Goal: Transaction & Acquisition: Purchase product/service

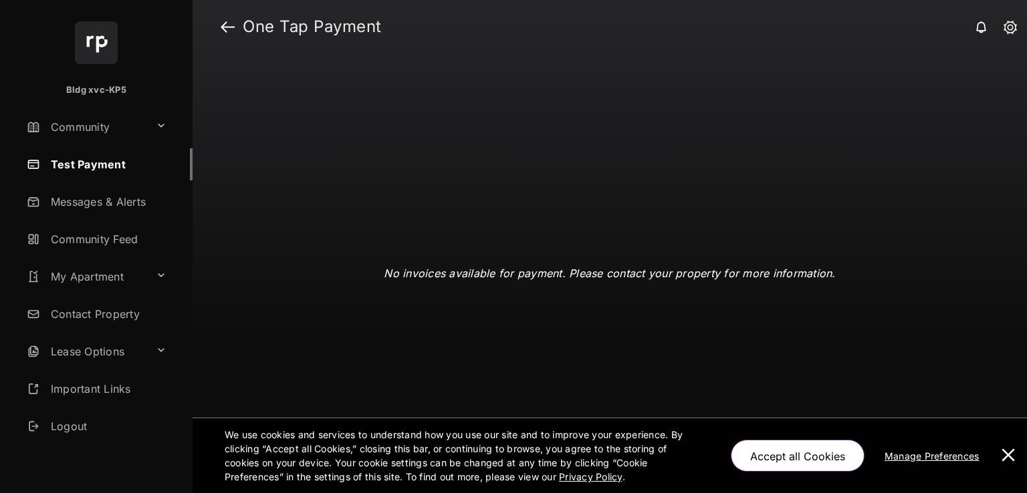
click at [997, 447] on button at bounding box center [1008, 456] width 27 height 75
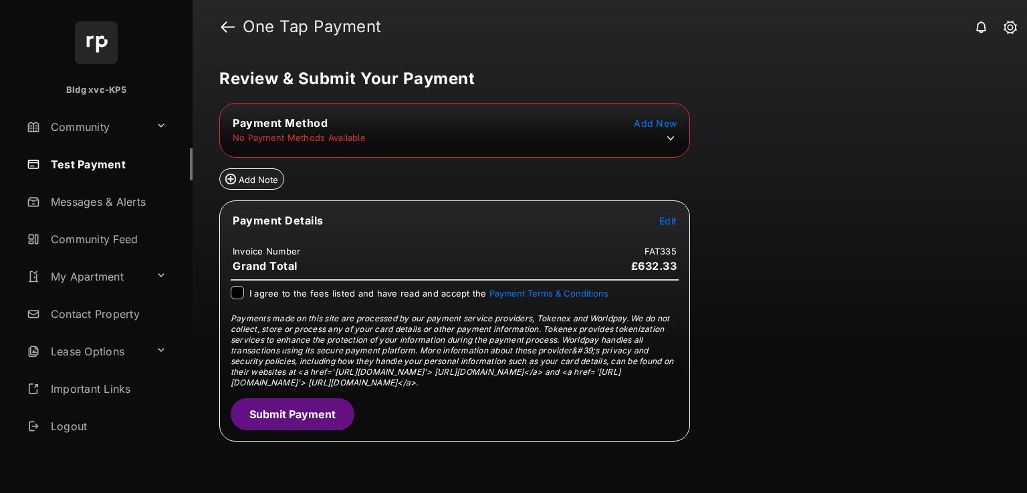
click at [669, 145] on table "Payment Method Add New No Payment Methods Available" at bounding box center [454, 130] width 469 height 32
click at [671, 144] on td at bounding box center [667, 138] width 20 height 13
click at [669, 134] on icon at bounding box center [671, 138] width 12 height 12
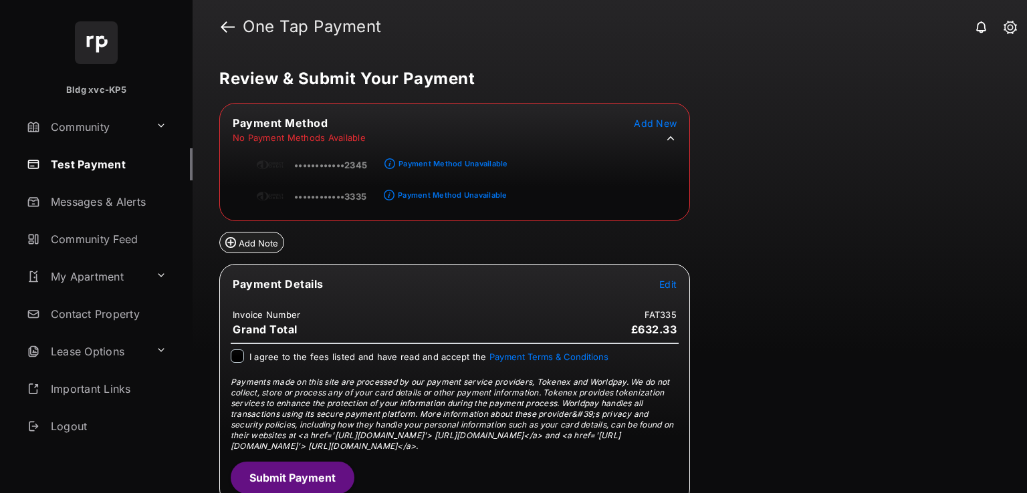
click at [669, 134] on icon at bounding box center [671, 138] width 12 height 12
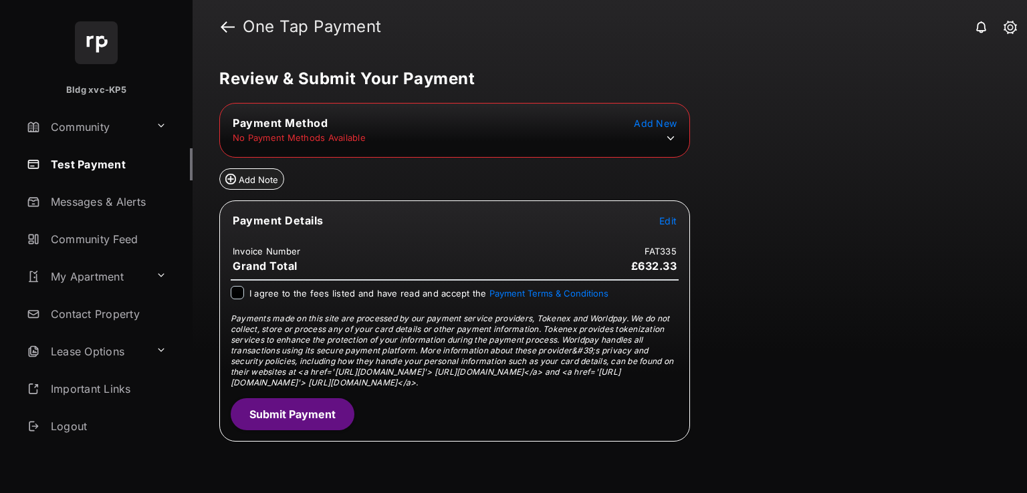
click at [94, 148] on link "Test Payment" at bounding box center [106, 164] width 171 height 32
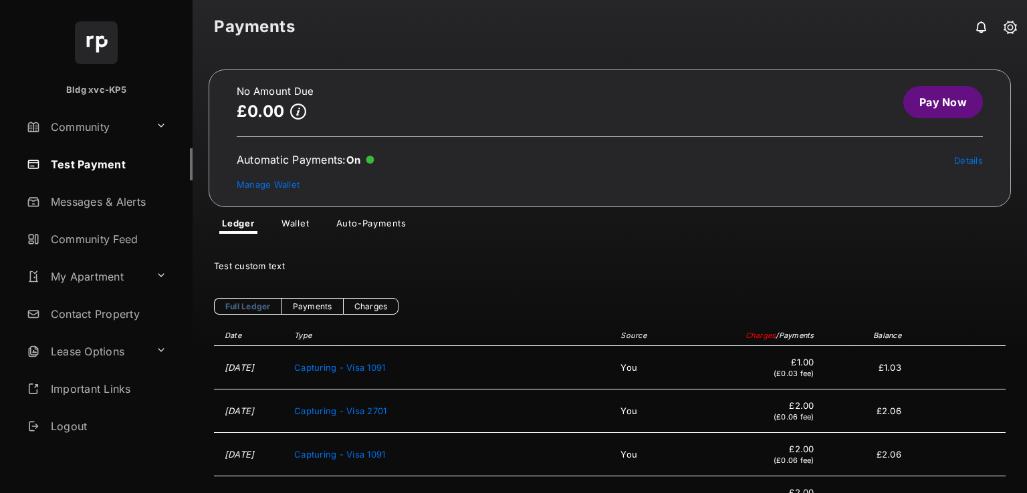
click at [907, 104] on link "Pay Now" at bounding box center [943, 102] width 80 height 32
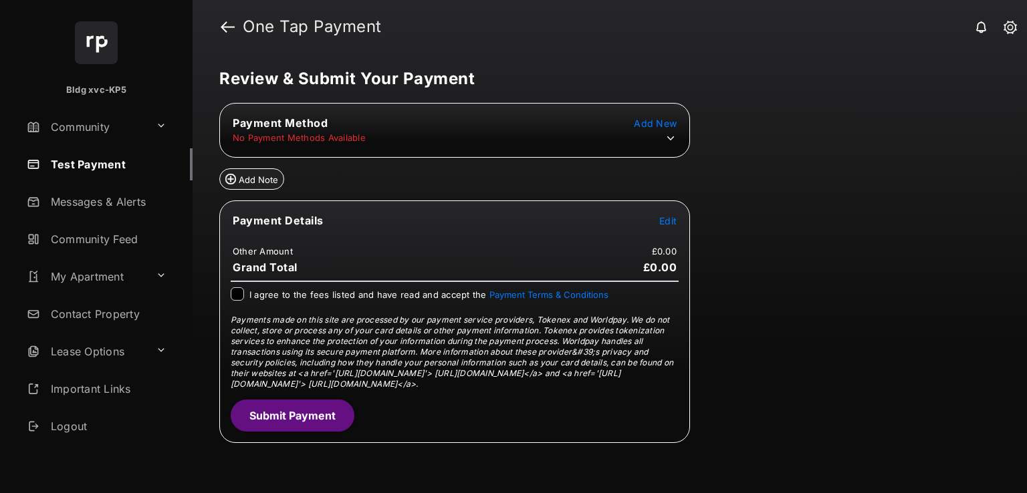
click at [674, 135] on icon at bounding box center [671, 138] width 12 height 12
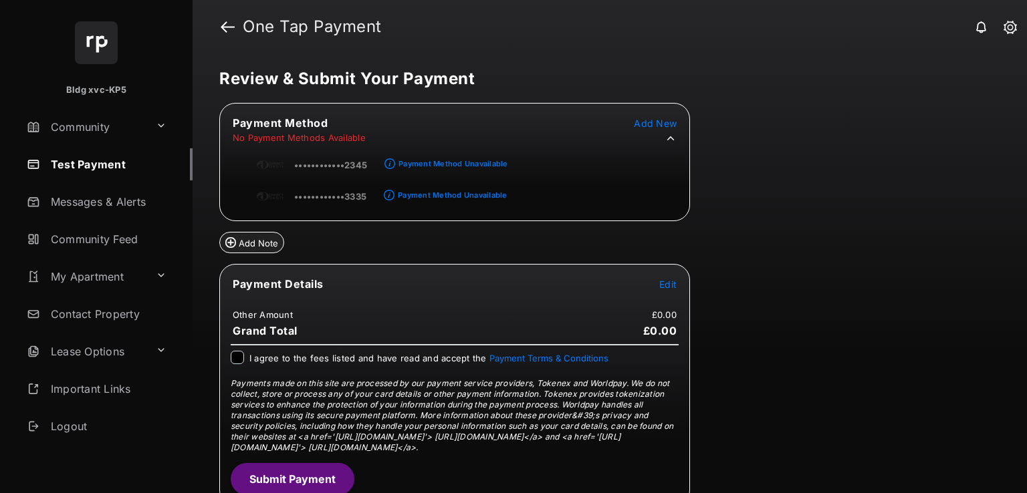
click at [672, 135] on icon at bounding box center [671, 138] width 12 height 12
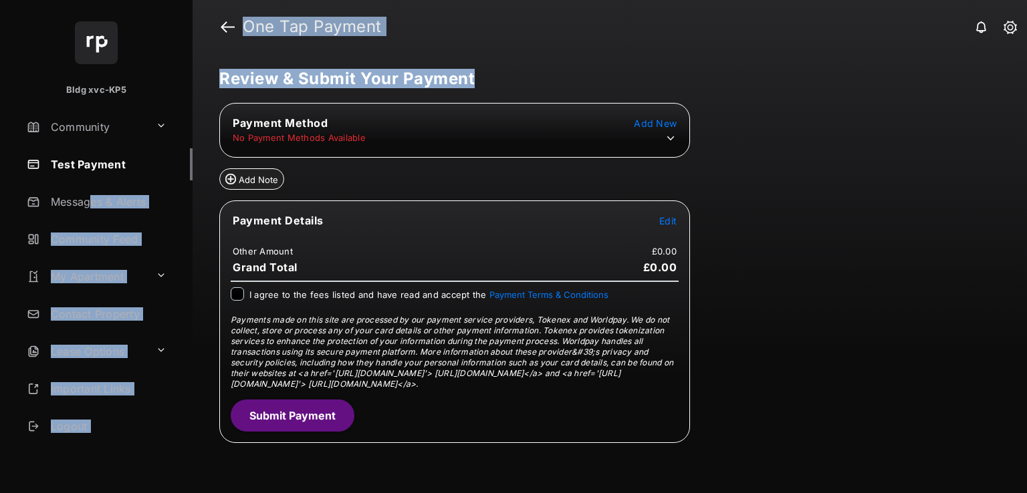
drag, startPoint x: 239, startPoint y: 127, endPoint x: 68, endPoint y: 194, distance: 184.4
click at [78, 197] on div "Bldg xvc-KP5 Community Test Payment Messages & Alerts Community Feed My Apartme…" at bounding box center [513, 246] width 1027 height 493
click at [98, 158] on link "Test Payment" at bounding box center [106, 164] width 171 height 32
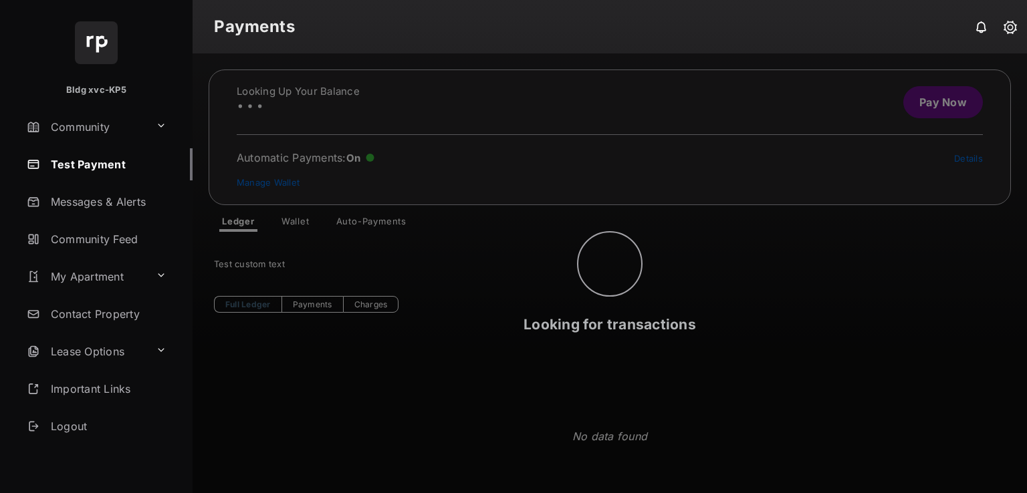
click at [72, 85] on p "Bldg xvc-KP5" at bounding box center [96, 90] width 60 height 13
